Goal: Find specific page/section: Find specific page/section

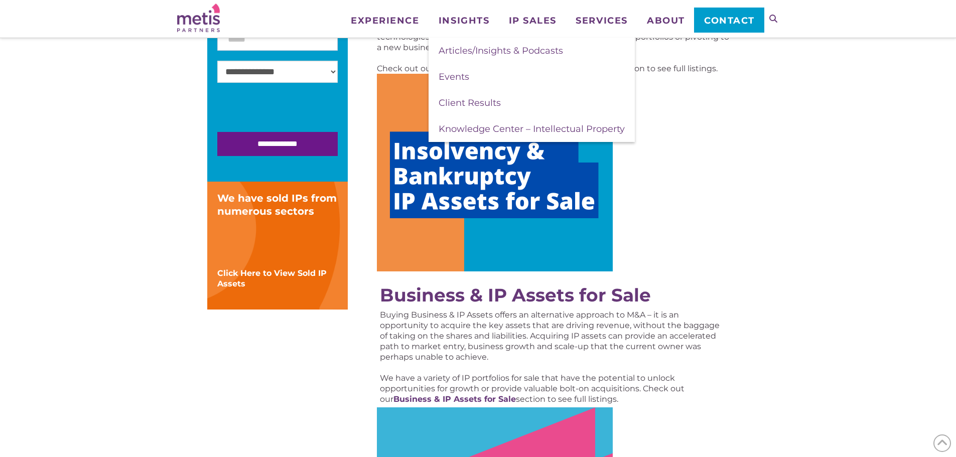
scroll to position [251, 0]
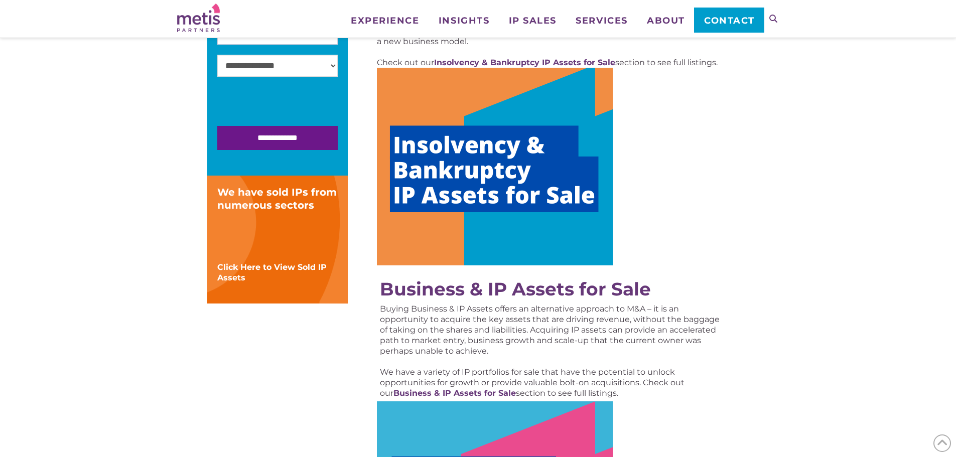
click at [774, 13] on div at bounding box center [771, 12] width 15 height 24
click at [445, 287] on strong "Business & IP Assets for Sale" at bounding box center [515, 289] width 271 height 22
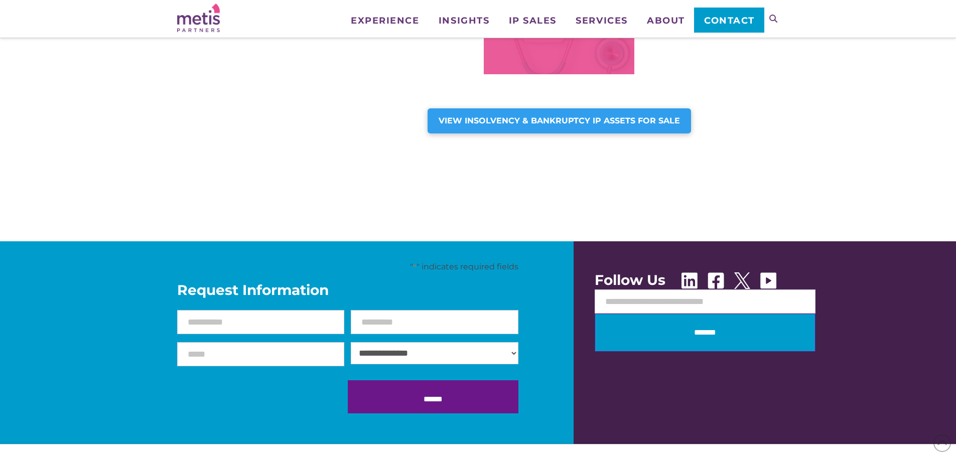
scroll to position [652, 0]
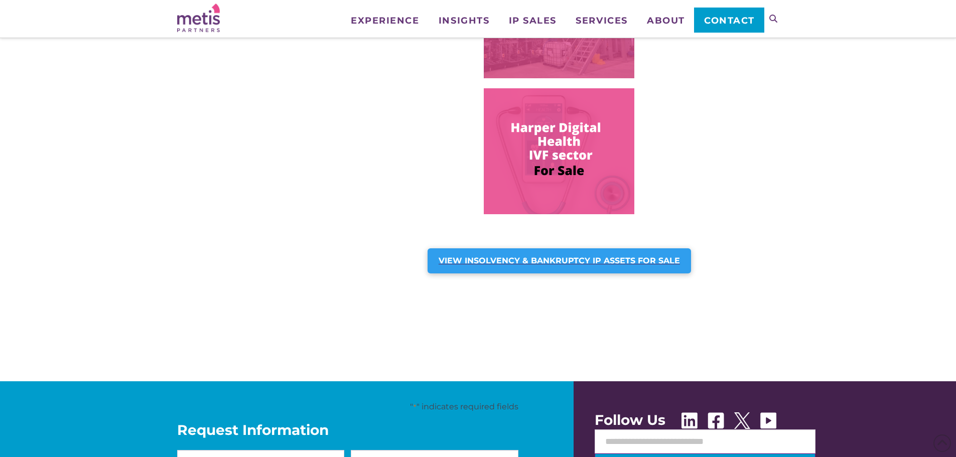
click at [555, 256] on strong "VIEW INSOLVENCY & BANKRUPTCY IP ASSETS FOR SALE" at bounding box center [559, 261] width 241 height 10
